Goal: Task Accomplishment & Management: Complete application form

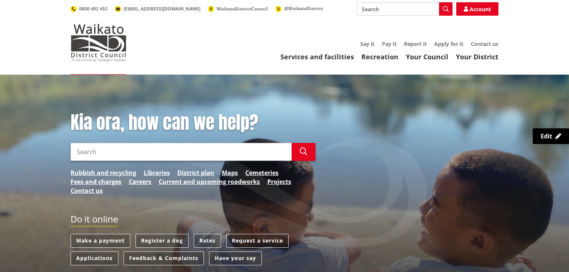
click at [411, 6] on input "Search" at bounding box center [405, 8] width 96 height 13
type input "223"
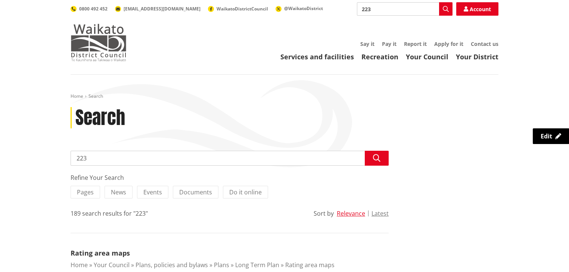
click at [92, 43] on img at bounding box center [99, 42] width 56 height 37
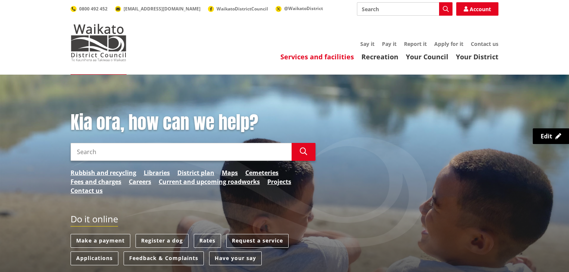
click at [335, 60] on link "Services and facilities" at bounding box center [317, 56] width 74 height 9
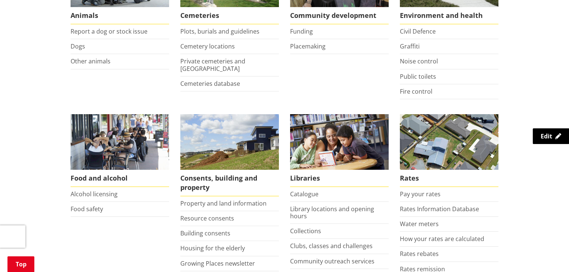
scroll to position [239, 0]
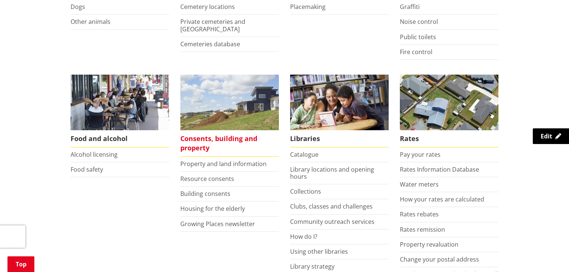
click at [239, 143] on span "Consents, building and property" at bounding box center [229, 143] width 99 height 27
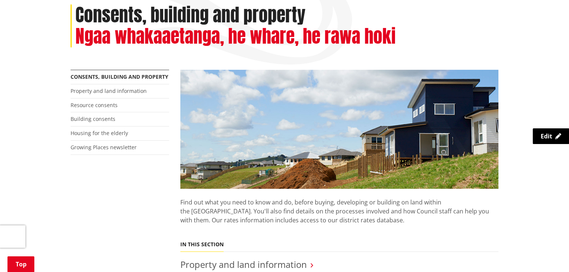
scroll to position [90, 0]
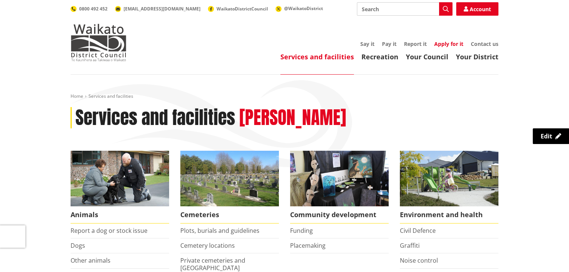
click at [447, 44] on link "Apply for it" at bounding box center [448, 43] width 29 height 7
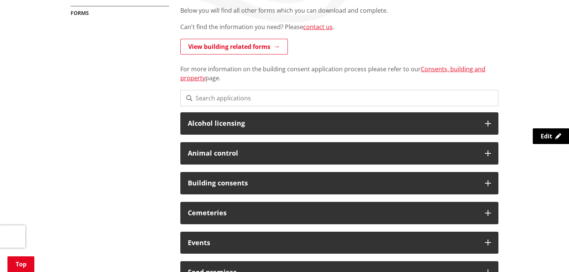
scroll to position [149, 0]
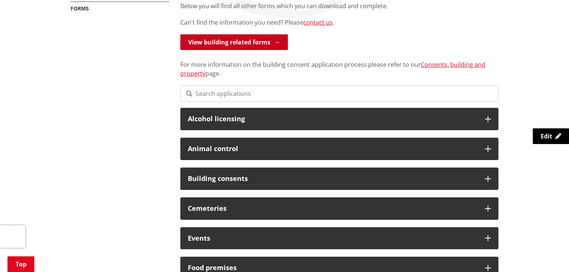
click at [269, 42] on link "View building related forms" at bounding box center [234, 42] width 108 height 16
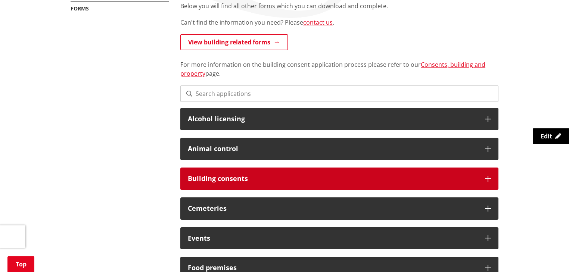
click at [263, 177] on h3 "Building consents" at bounding box center [333, 178] width 290 height 7
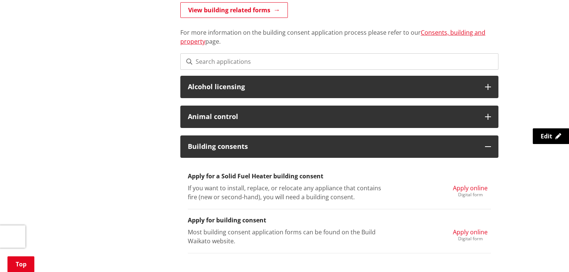
scroll to position [239, 0]
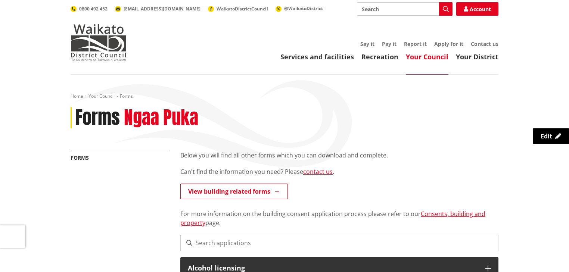
scroll to position [239, 0]
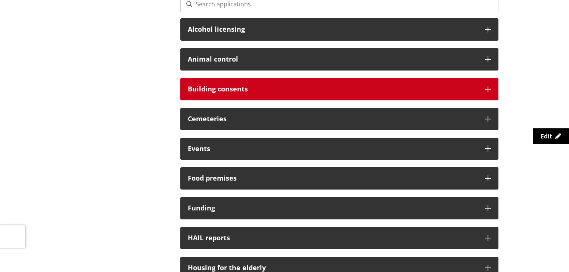
click at [211, 87] on h3 "Building consents" at bounding box center [333, 89] width 290 height 7
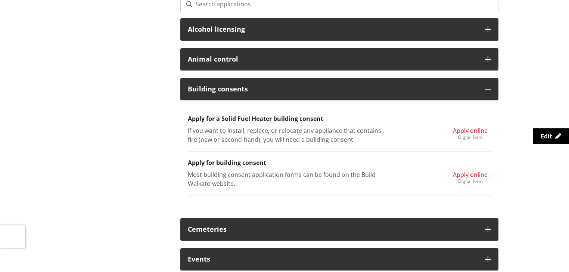
click at [466, 173] on span "Apply online" at bounding box center [470, 175] width 35 height 8
